Goal: Transaction & Acquisition: Purchase product/service

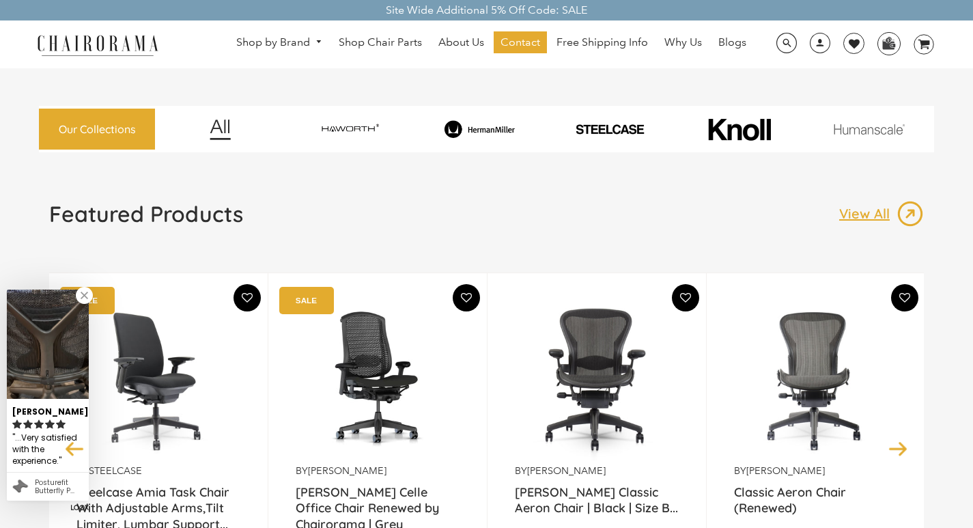
click at [102, 316] on img at bounding box center [158, 379] width 164 height 171
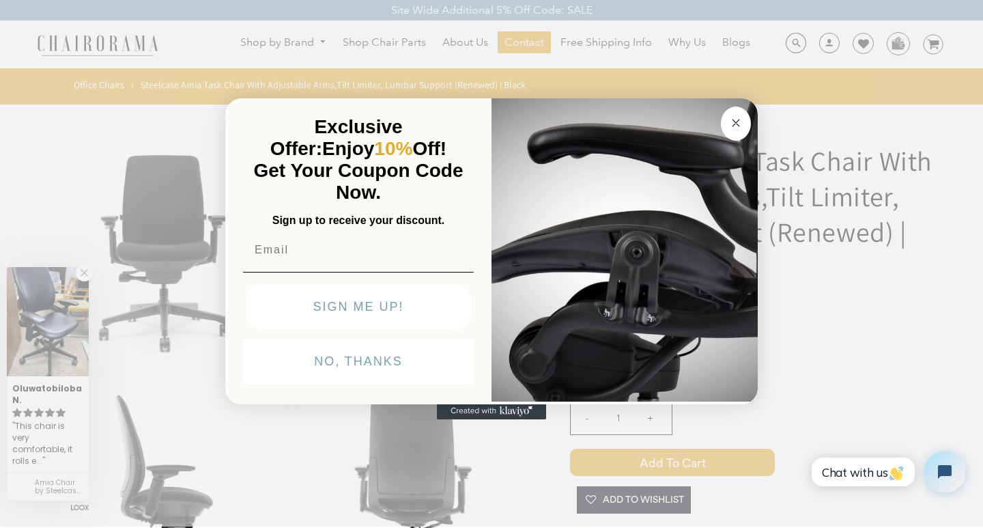
click at [430, 419] on div "POPUP Form" at bounding box center [491, 411] width 533 height 16
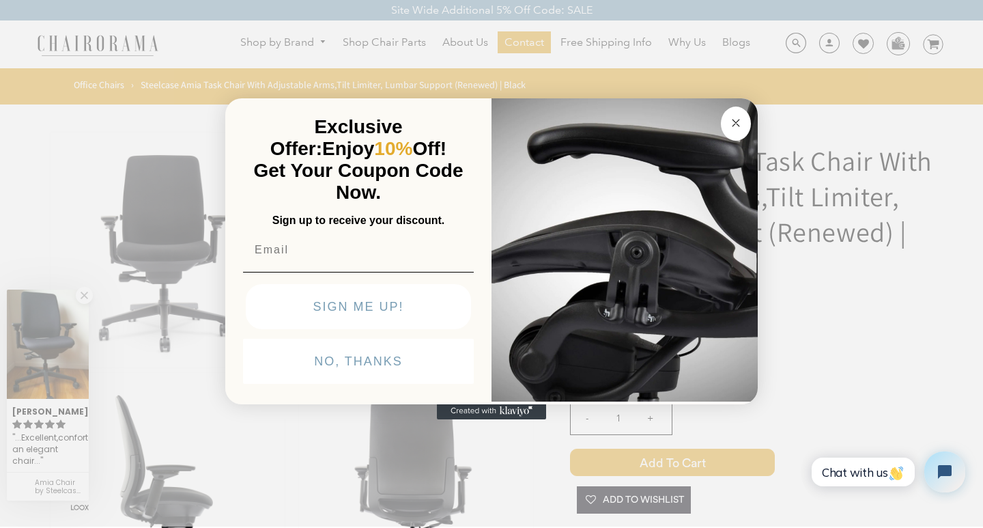
click at [728, 115] on icon "Close dialog" at bounding box center [736, 123] width 16 height 16
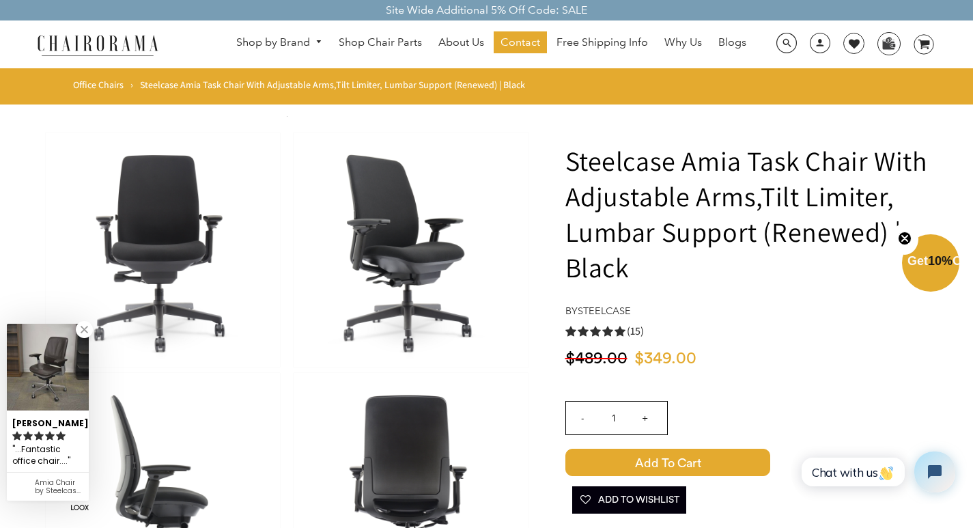
click at [76, 161] on img at bounding box center [163, 249] width 234 height 235
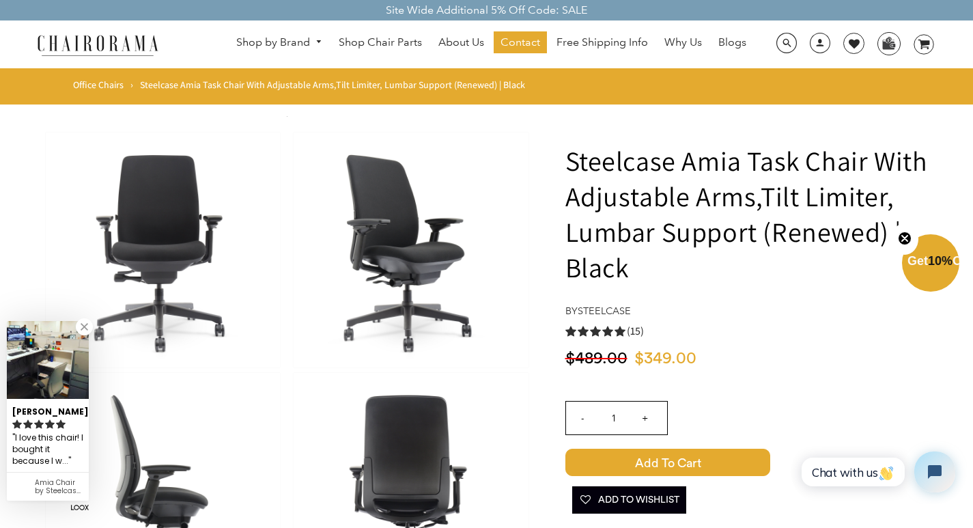
click at [46, 132] on link at bounding box center [163, 249] width 234 height 235
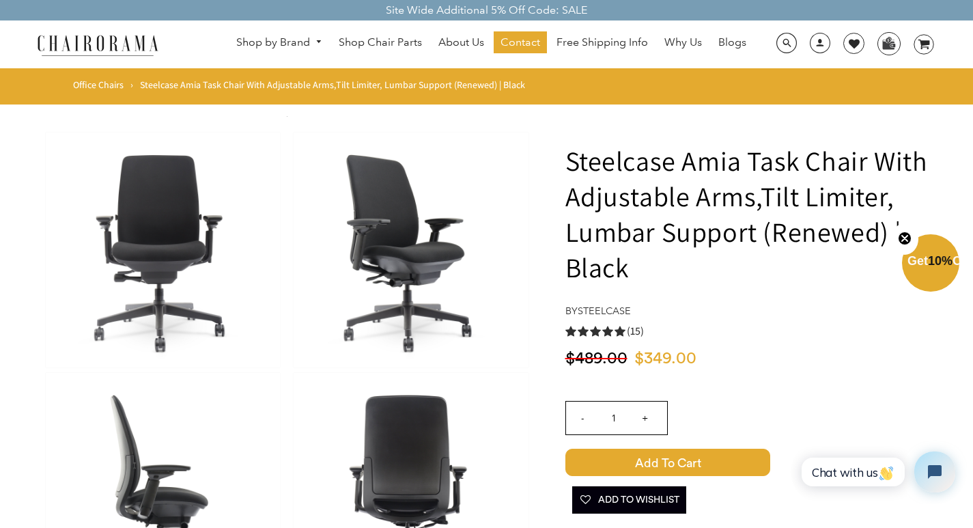
click at [403, 14] on div "Site Wide Additional 5% Off Code: SALE" at bounding box center [486, 10] width 973 height 20
